Goal: Information Seeking & Learning: Learn about a topic

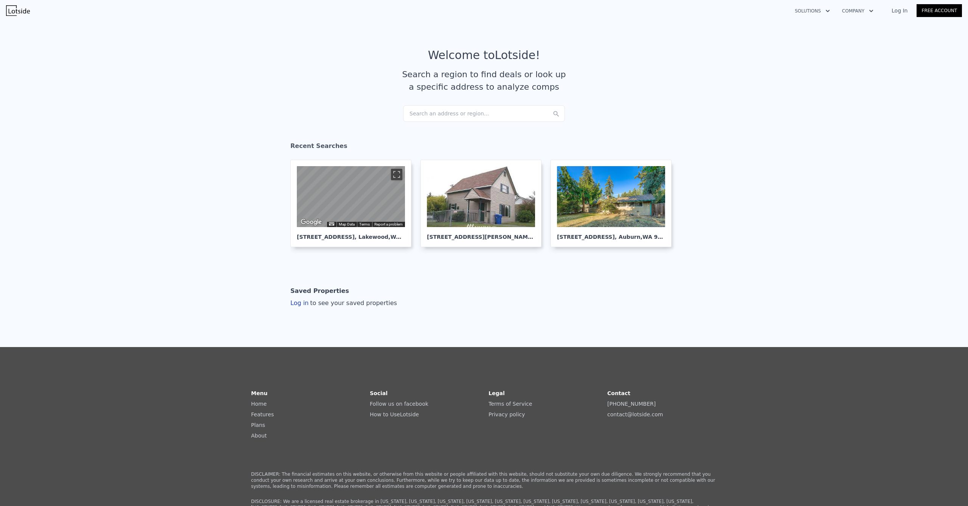
click at [904, 11] on link "Log In" at bounding box center [900, 11] width 34 height 8
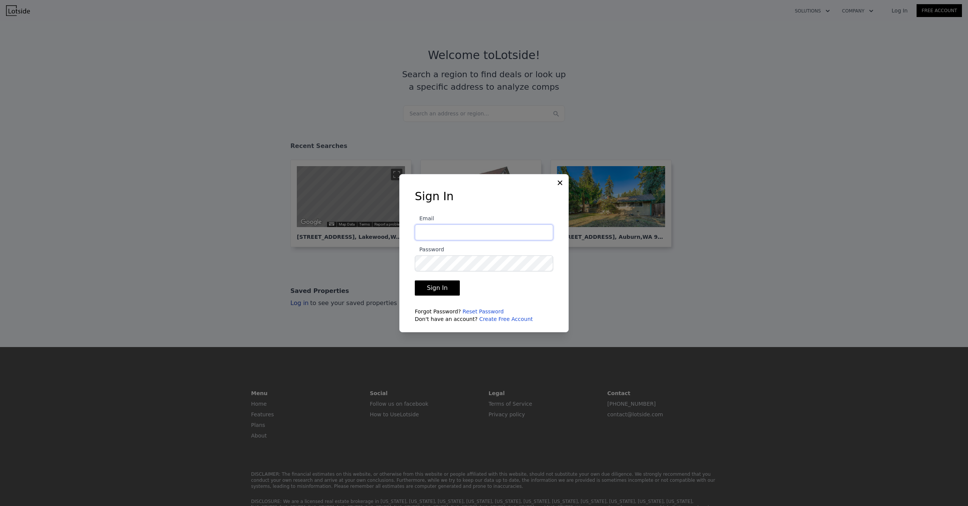
type input "[EMAIL_ADDRESS][DOMAIN_NAME]"
click at [436, 287] on button "Sign In" at bounding box center [437, 287] width 45 height 15
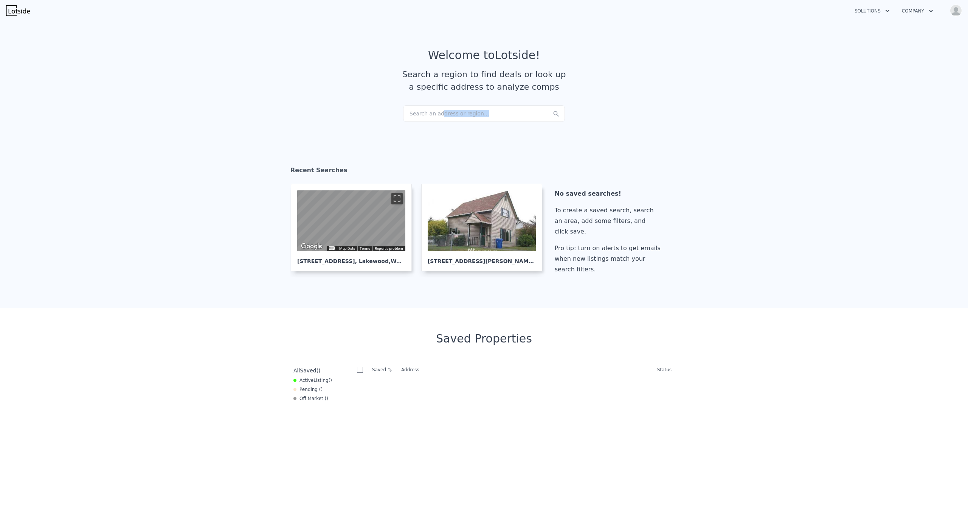
click at [438, 116] on div "Search an address or region..." at bounding box center [484, 113] width 162 height 17
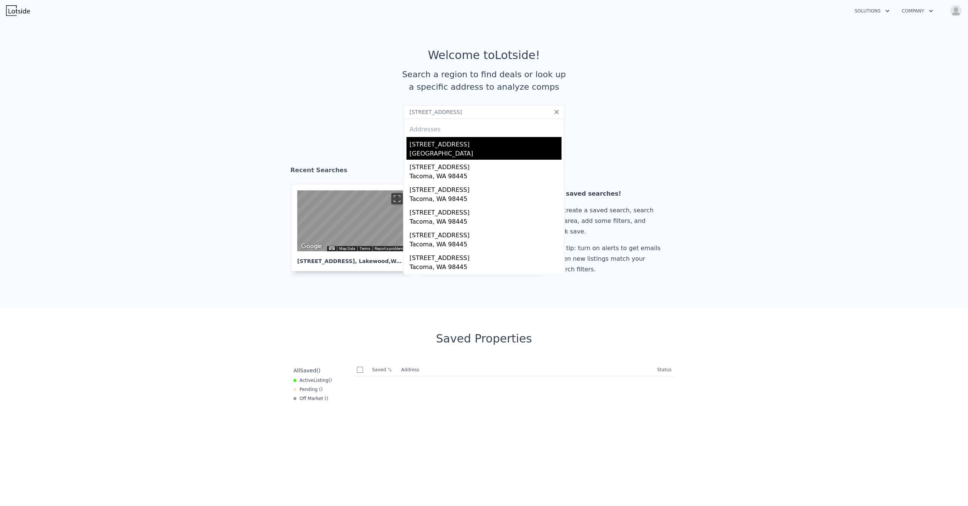
type input "[STREET_ADDRESS]"
click at [452, 147] on div "[STREET_ADDRESS]" at bounding box center [486, 143] width 152 height 12
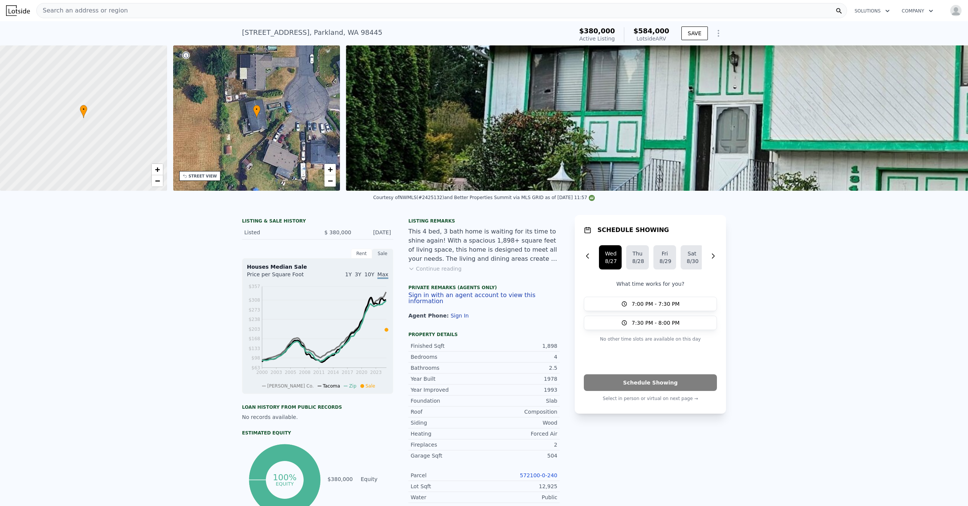
click at [95, 1] on nav "Search an address or region Solutions Company Open main menu Open user menu" at bounding box center [484, 10] width 968 height 21
click at [245, 11] on div "Search an address or region" at bounding box center [441, 10] width 811 height 15
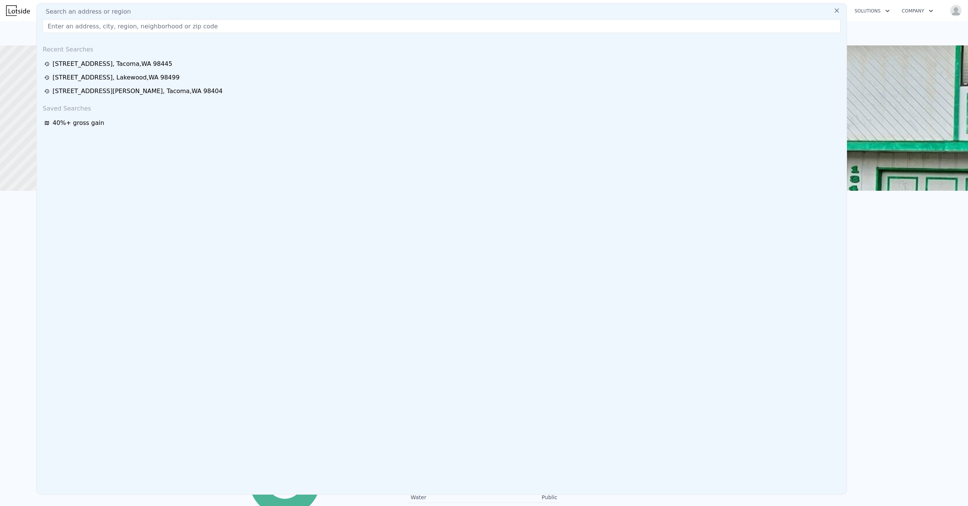
type input "[STREET_ADDRESS]"
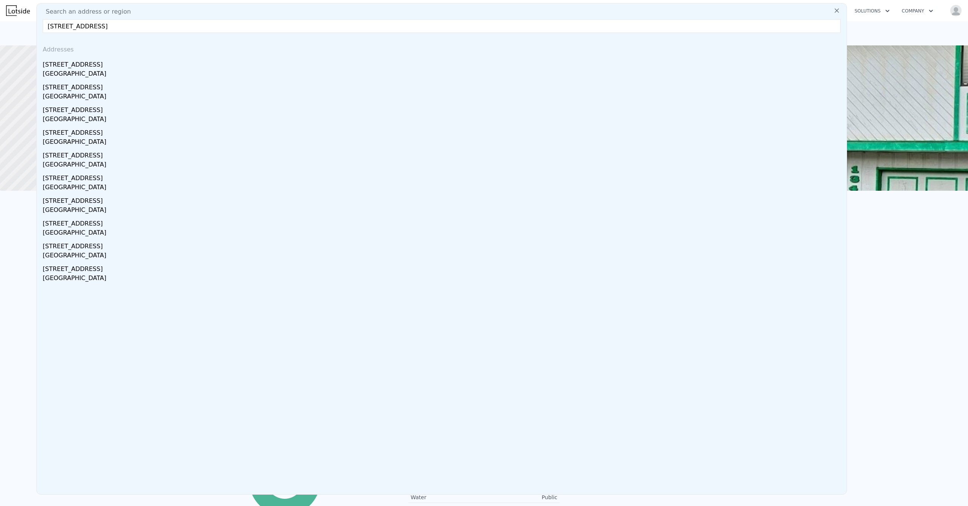
click at [109, 70] on div "[GEOGRAPHIC_DATA]" at bounding box center [443, 74] width 801 height 11
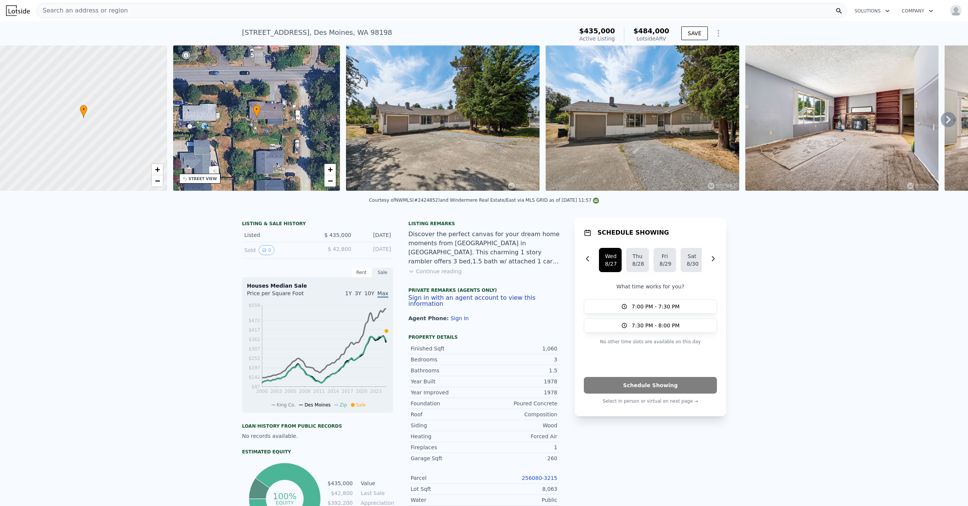
click at [302, 13] on div "Search an address or region" at bounding box center [441, 10] width 811 height 15
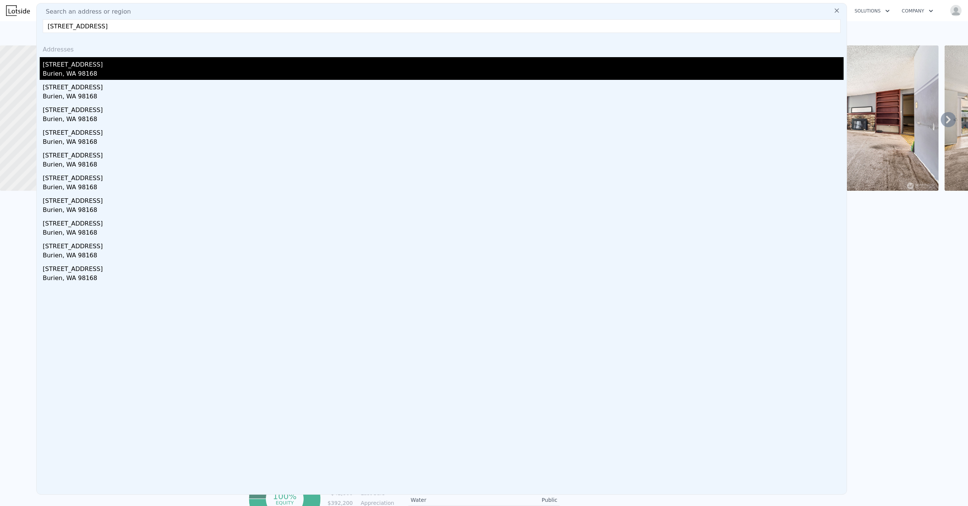
type input "[STREET_ADDRESS]"
click at [101, 71] on div "Burien, WA 98168" at bounding box center [443, 74] width 801 height 11
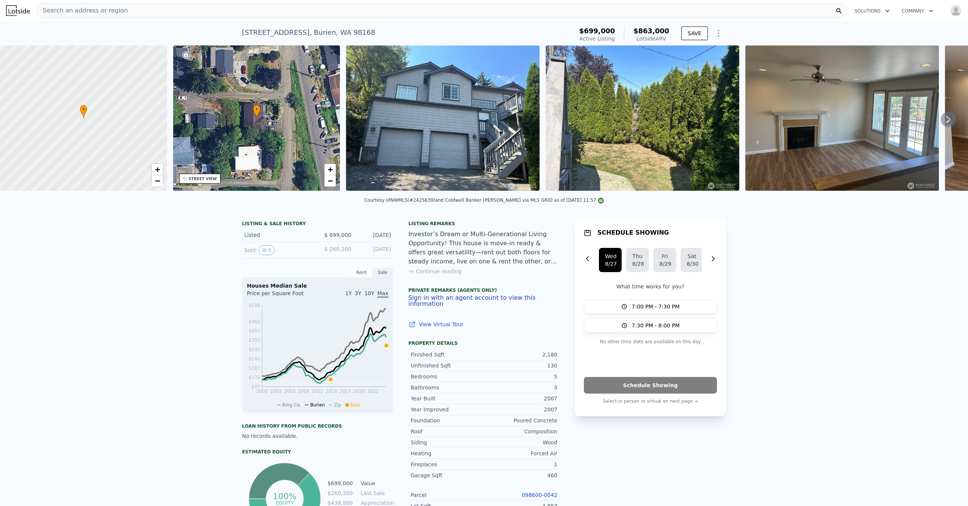
click at [268, 6] on div "Search an address or region" at bounding box center [441, 10] width 811 height 15
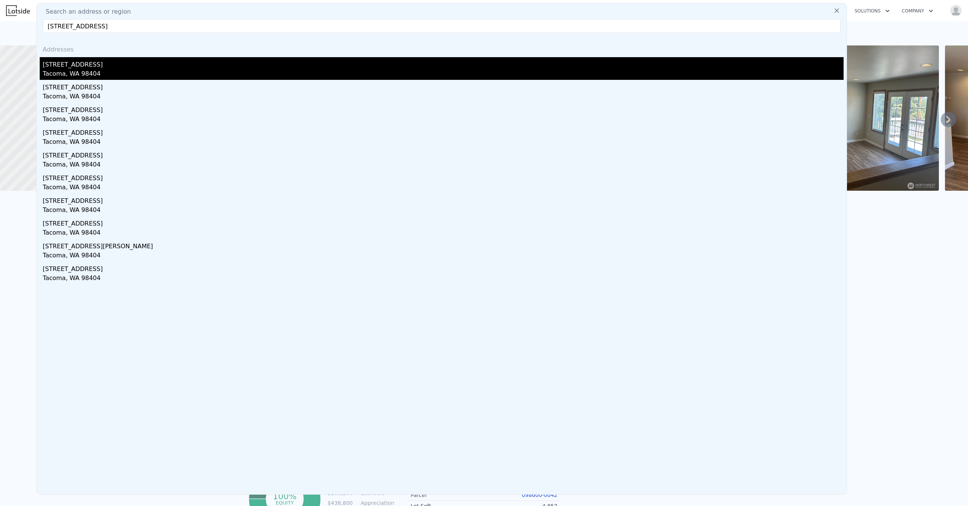
click at [113, 68] on div "[STREET_ADDRESS]" at bounding box center [443, 63] width 801 height 12
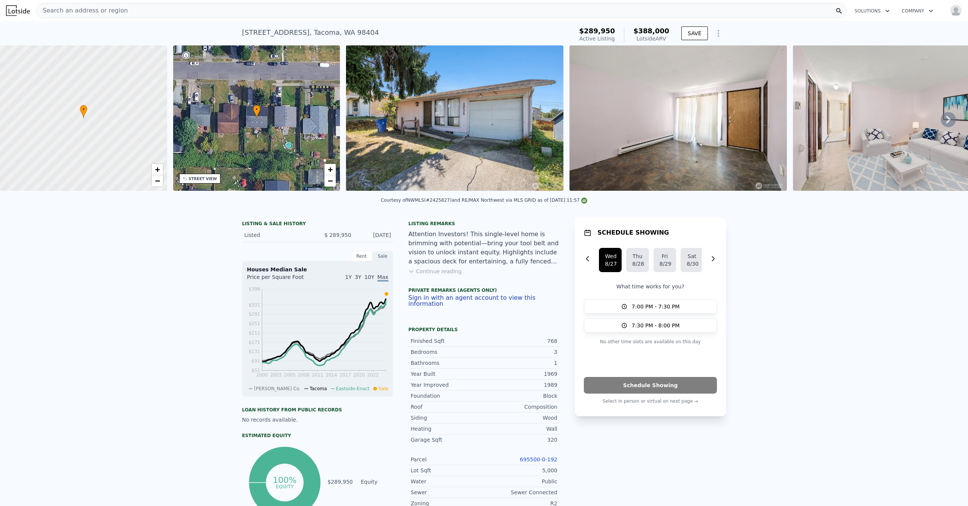
click at [196, 9] on div "Search an address or region" at bounding box center [441, 10] width 811 height 15
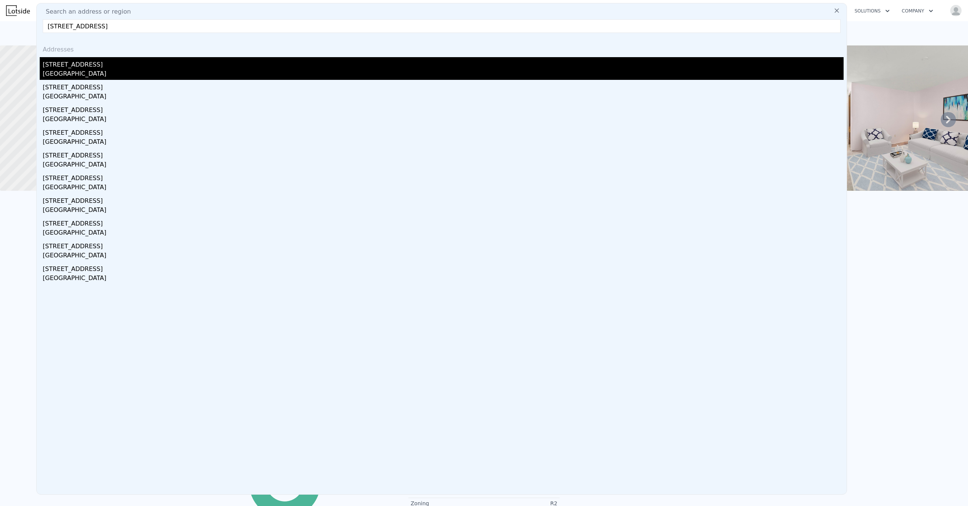
type input "[STREET_ADDRESS]"
click at [112, 62] on div "[STREET_ADDRESS]" at bounding box center [443, 63] width 801 height 12
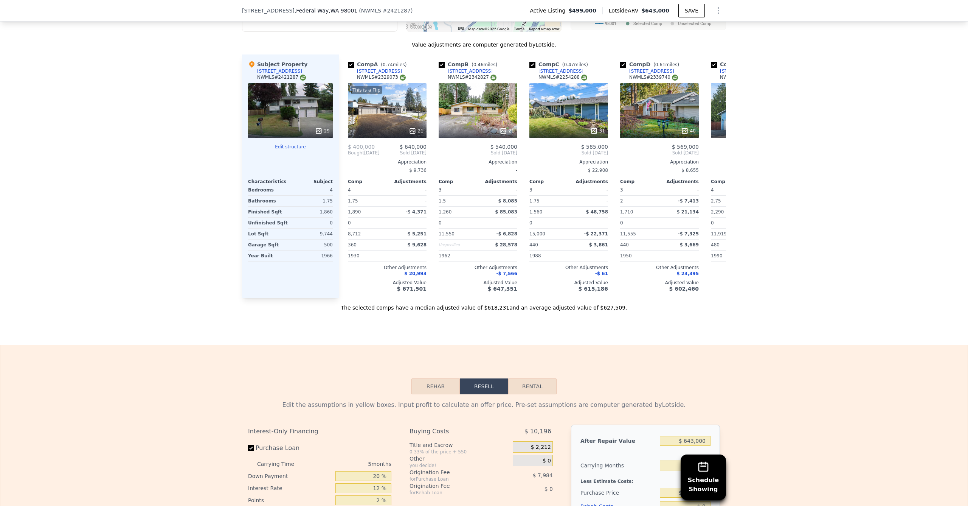
scroll to position [699, 0]
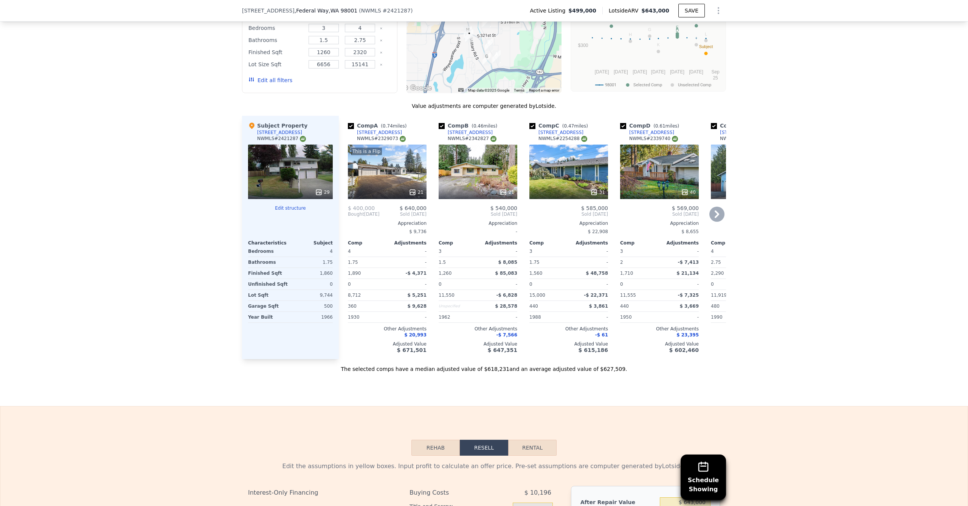
click at [386, 171] on div "This is a Flip 21" at bounding box center [387, 171] width 79 height 54
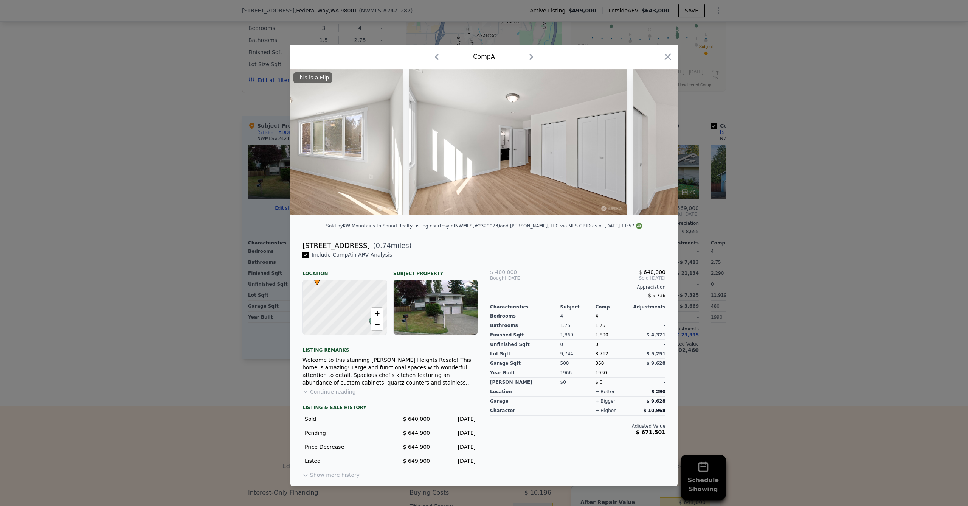
scroll to position [0, 3267]
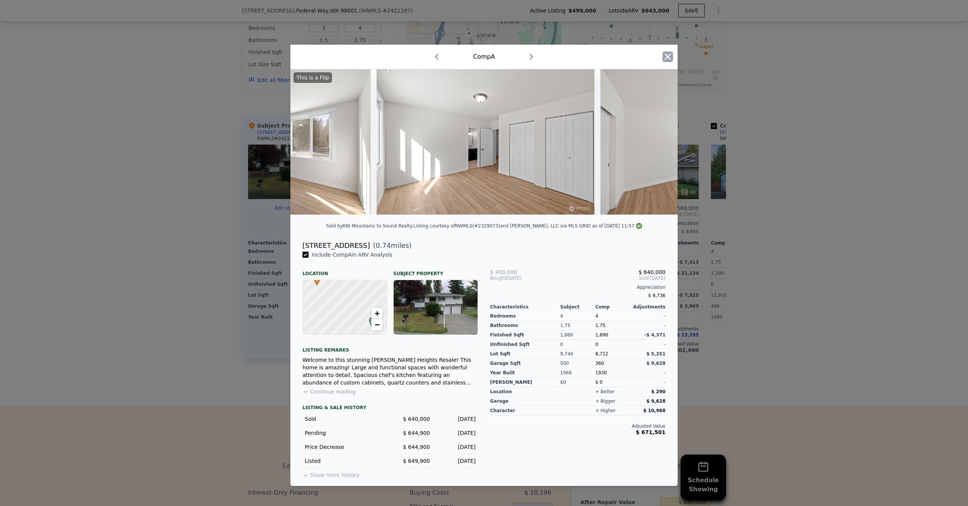
click at [672, 51] on icon "button" at bounding box center [668, 56] width 11 height 11
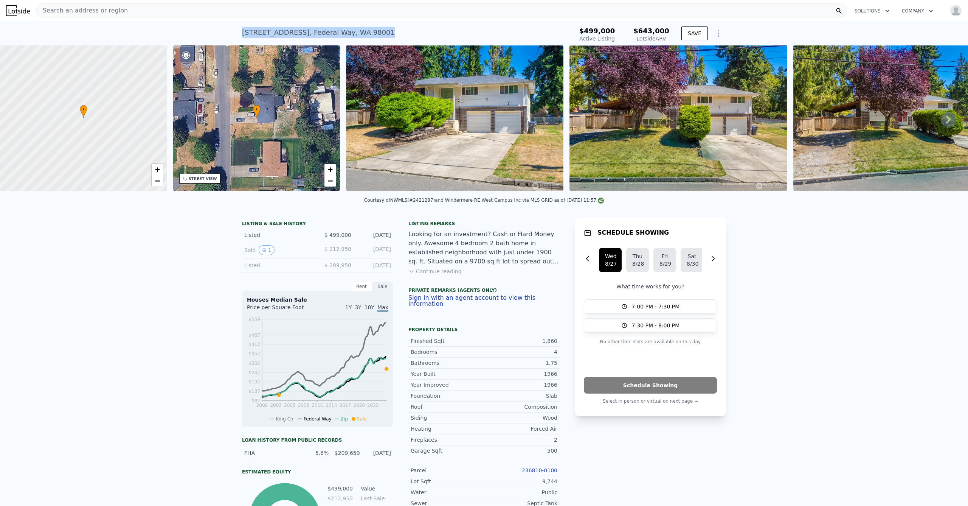
drag, startPoint x: 376, startPoint y: 35, endPoint x: 223, endPoint y: 35, distance: 153.5
click at [223, 35] on div "[STREET_ADDRESS] Active at $499k (~ARV $643k ) $499,000 Active Listing $643,000…" at bounding box center [484, 33] width 968 height 24
copy div "[STREET_ADDRESS] Active at $499k (~ARV $643k )"
click at [262, 5] on div "Search an address or region" at bounding box center [441, 10] width 811 height 15
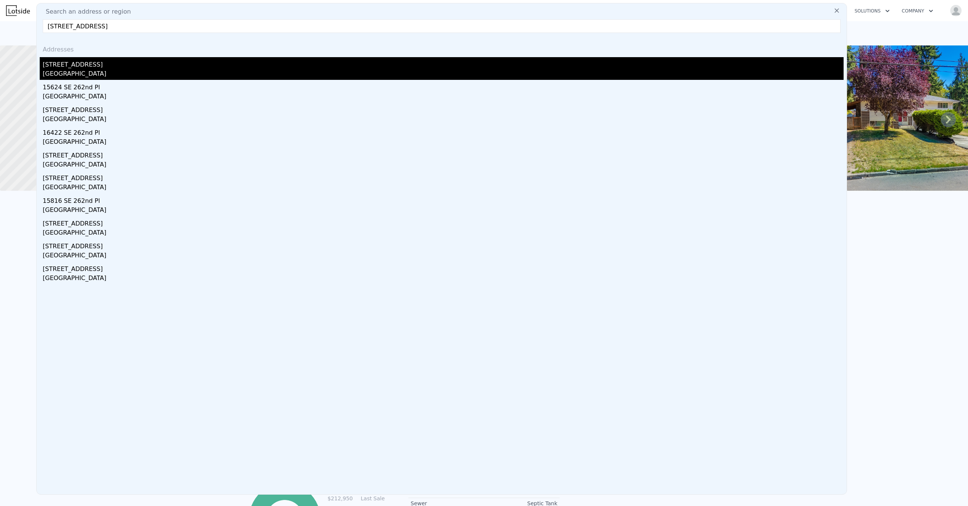
type input "[STREET_ADDRESS]"
click at [95, 68] on div "[STREET_ADDRESS]" at bounding box center [443, 63] width 801 height 12
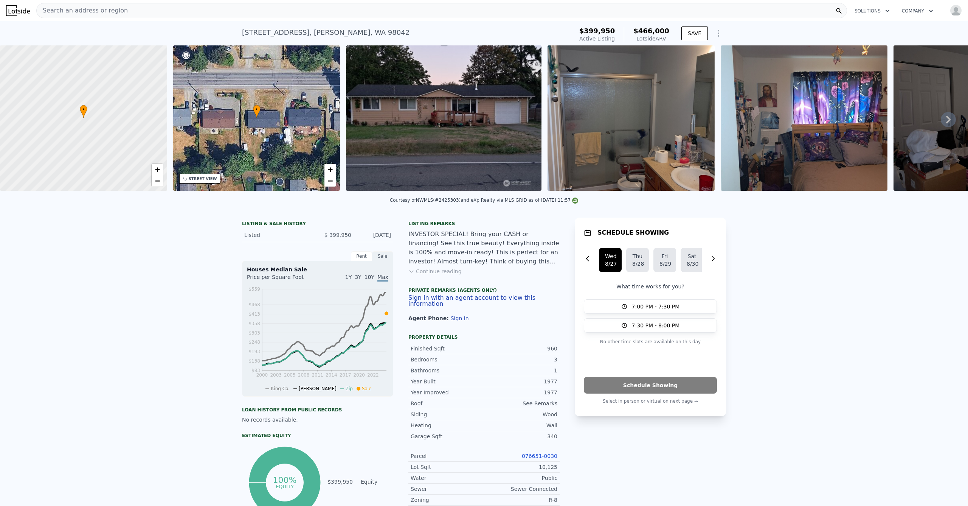
click at [180, 8] on div "Search an address or region" at bounding box center [441, 10] width 811 height 15
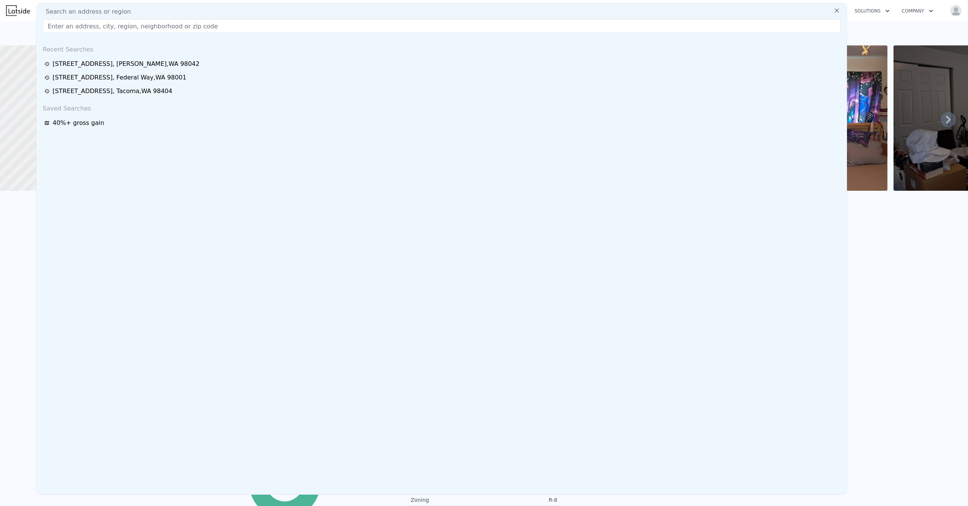
type input "[STREET_ADDRESS]"
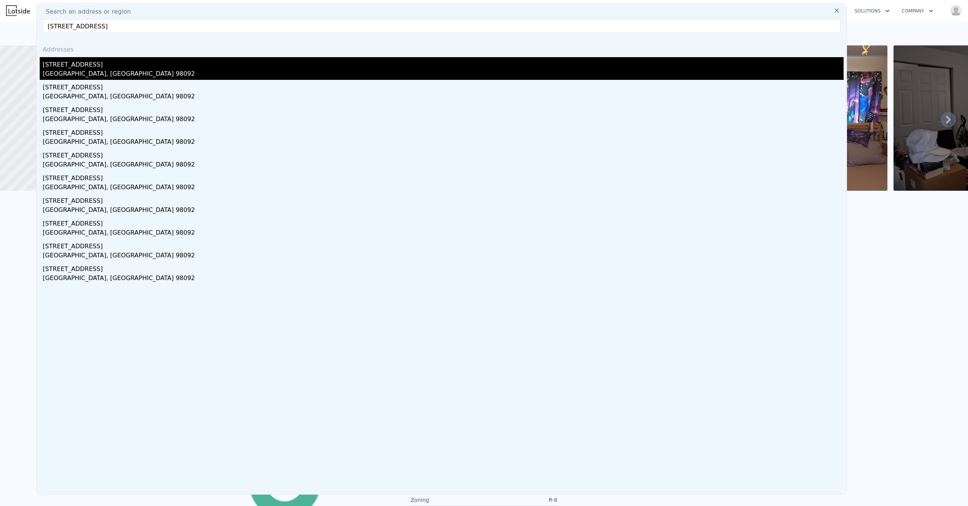
drag, startPoint x: 96, startPoint y: 73, endPoint x: 306, endPoint y: 85, distance: 210.6
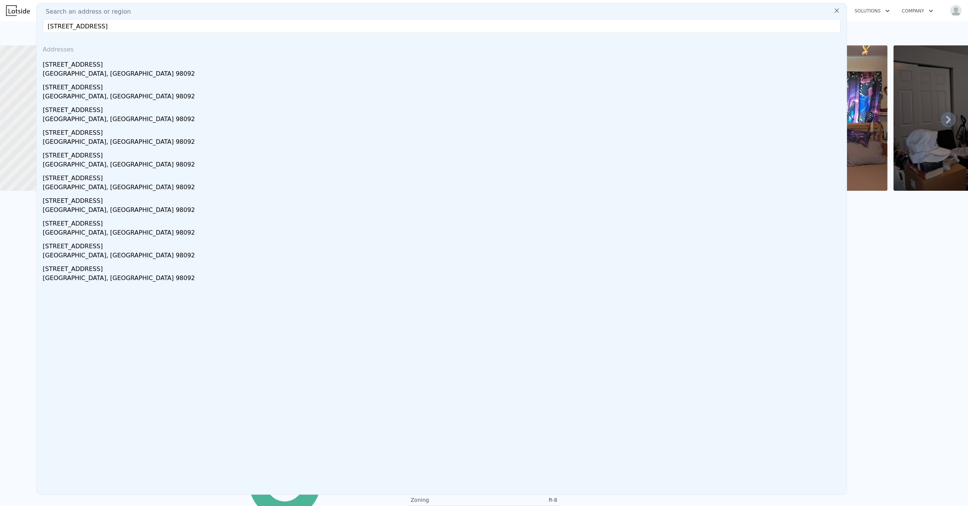
click at [96, 73] on div "[GEOGRAPHIC_DATA], [GEOGRAPHIC_DATA] 98092" at bounding box center [443, 74] width 801 height 11
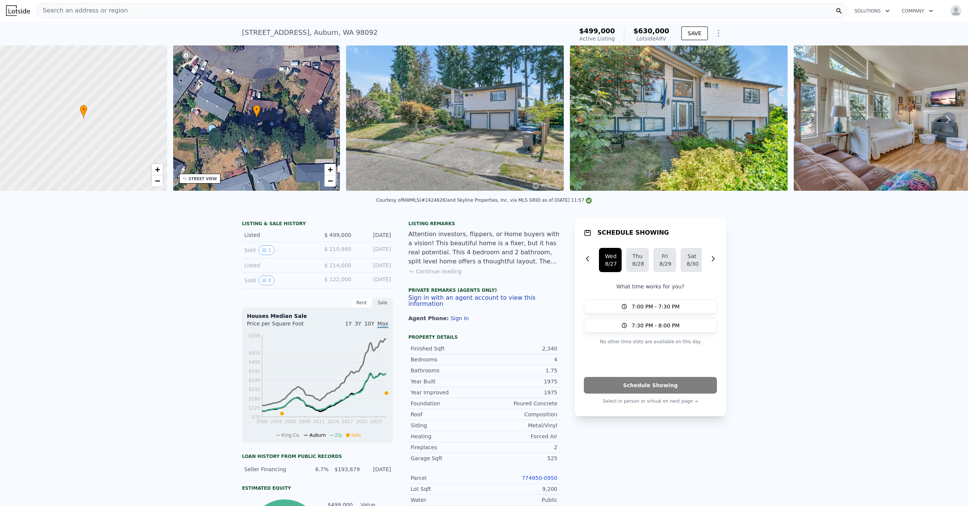
click at [941, 121] on icon at bounding box center [948, 119] width 15 height 15
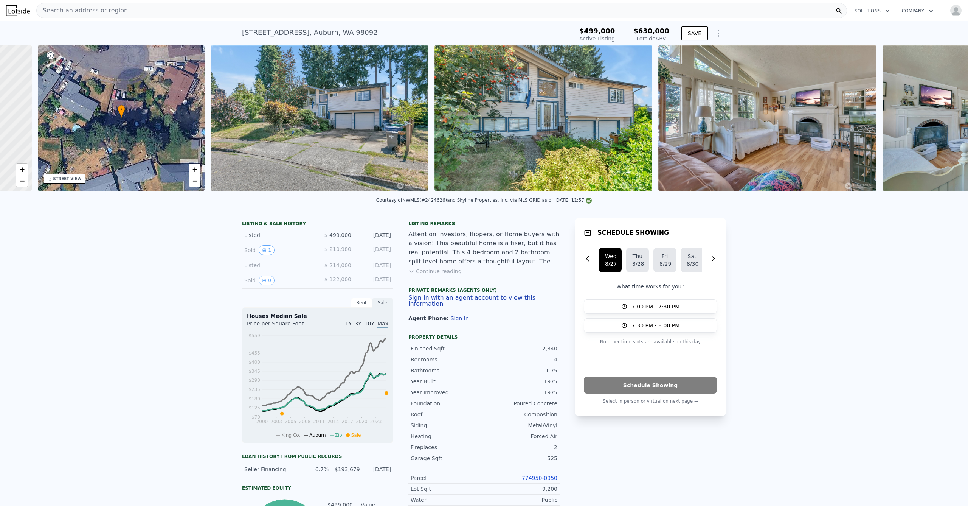
scroll to position [0, 176]
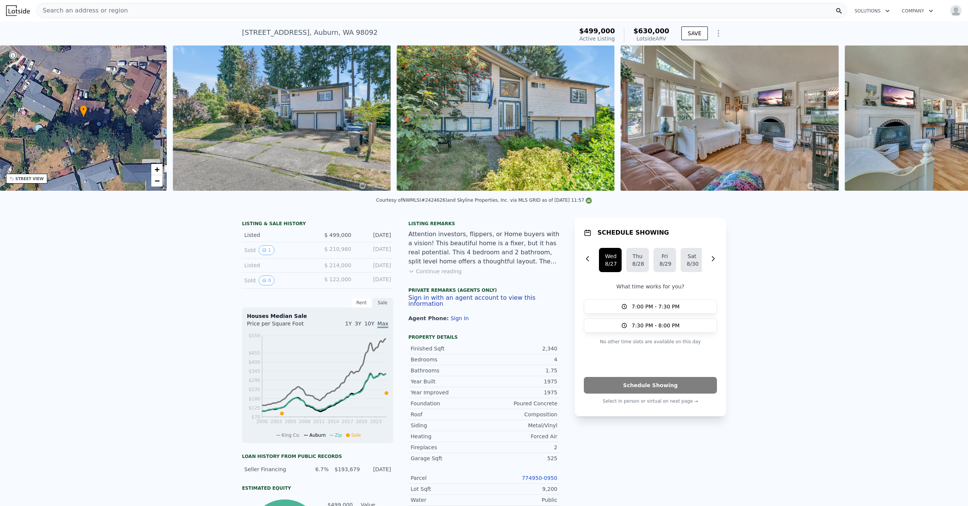
click at [942, 120] on img at bounding box center [954, 117] width 218 height 145
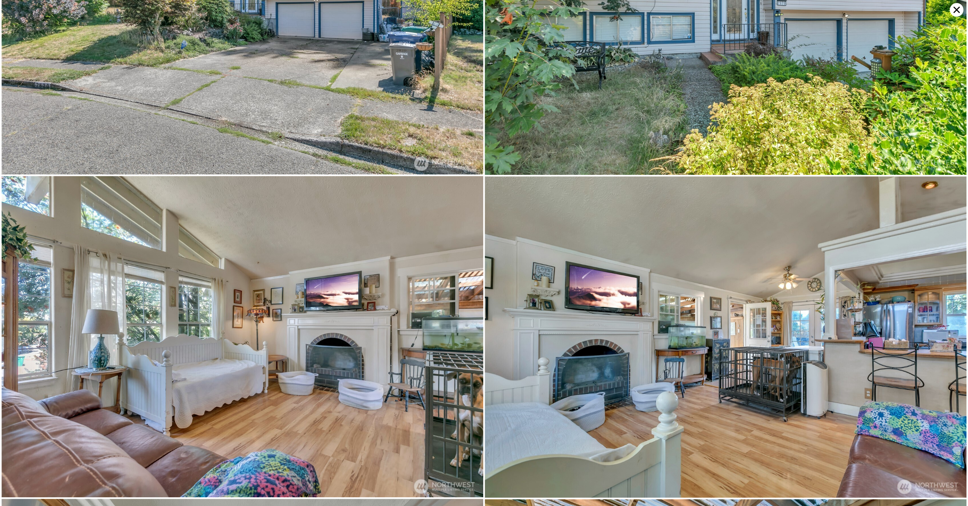
scroll to position [0, 0]
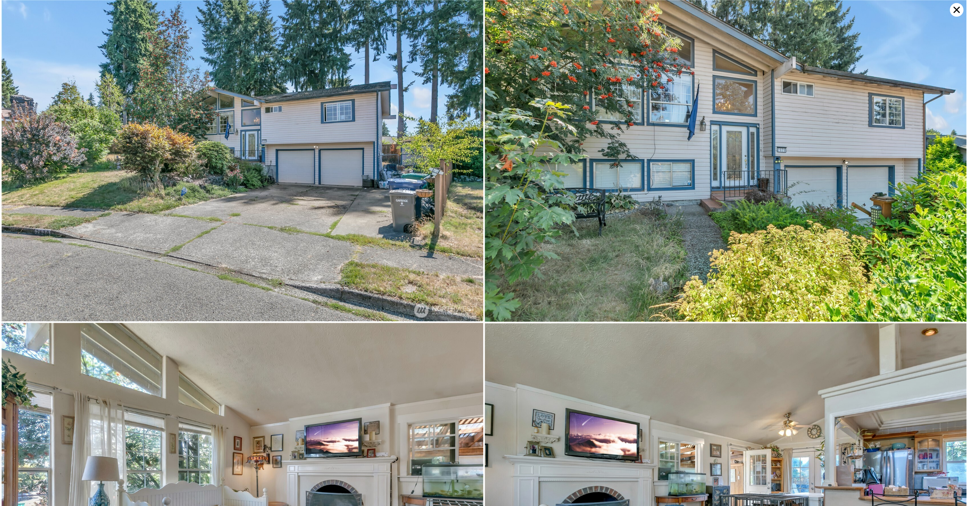
click at [959, 13] on icon at bounding box center [957, 10] width 14 height 14
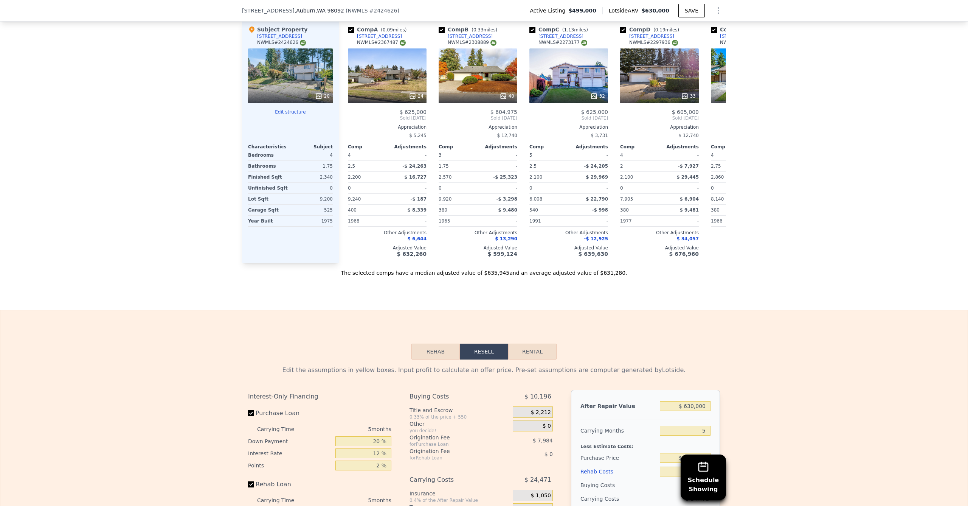
scroll to position [687, 0]
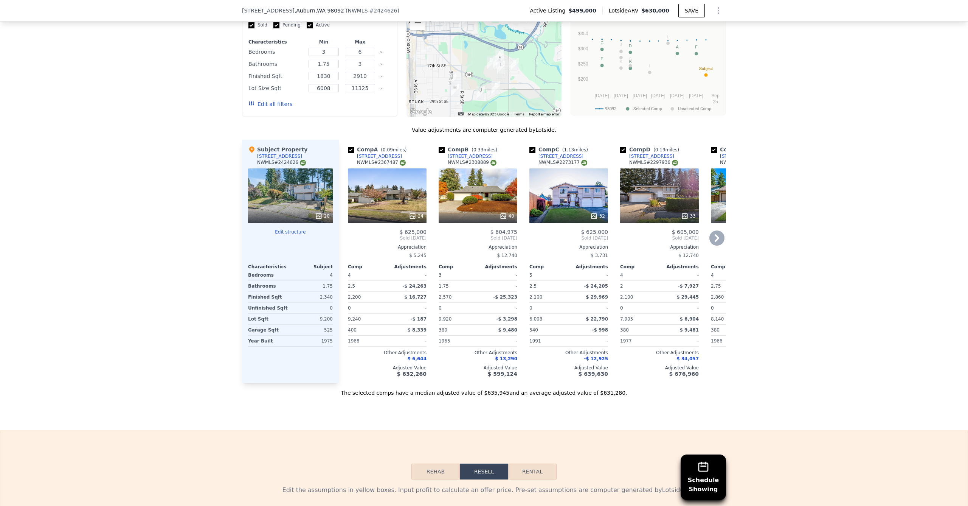
click at [392, 211] on div "24" at bounding box center [387, 195] width 79 height 54
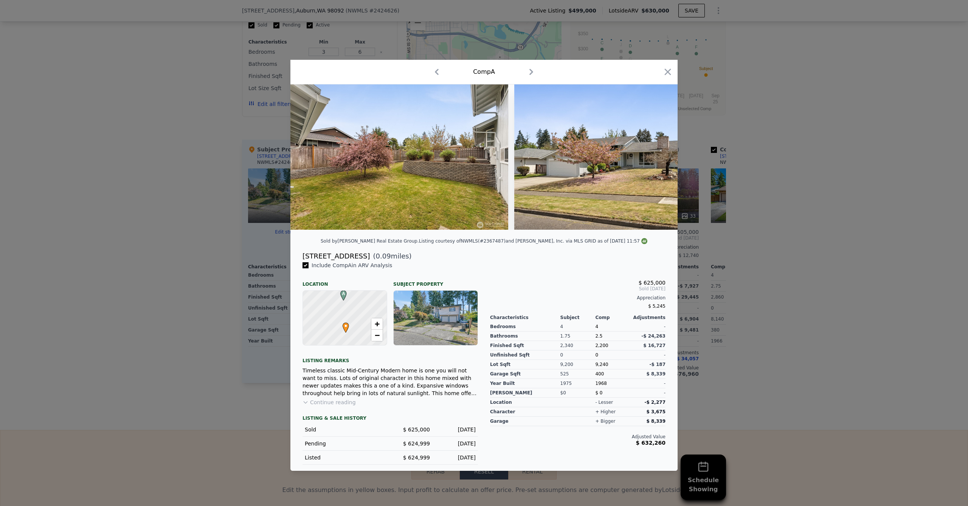
click at [210, 175] on div at bounding box center [484, 253] width 968 height 506
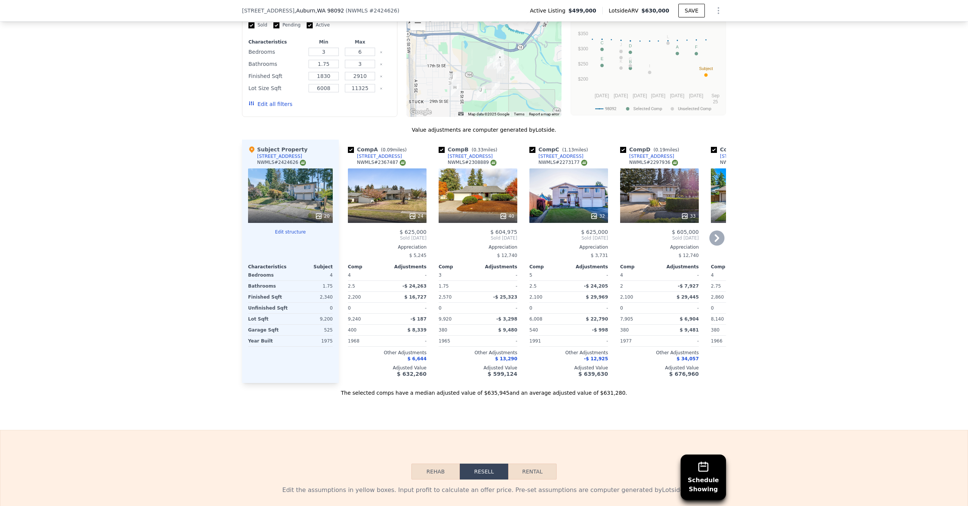
click at [484, 204] on div "40" at bounding box center [478, 195] width 79 height 54
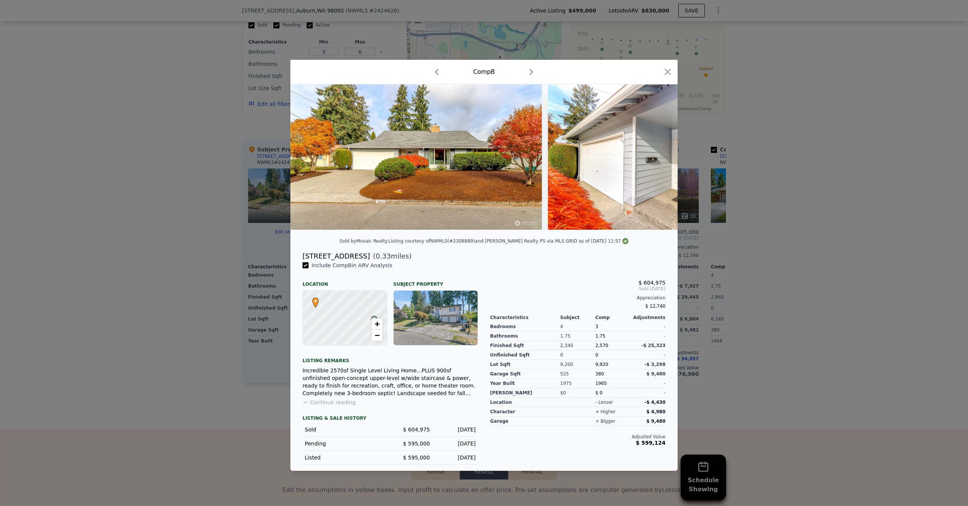
click at [179, 173] on div at bounding box center [484, 253] width 968 height 506
